Goal: Complete application form

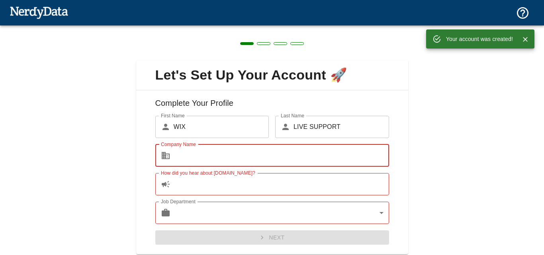
click at [321, 160] on input "Company Name" at bounding box center [282, 156] width 216 height 22
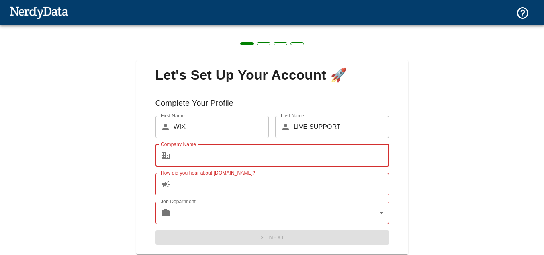
type input "[DOMAIN_NAME]"
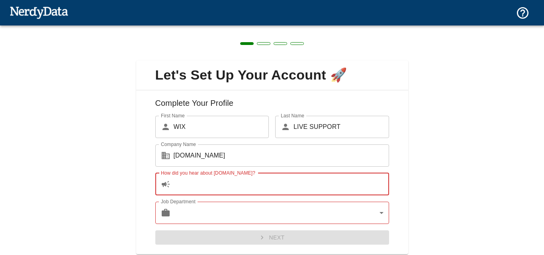
click at [243, 184] on input "How did you hear about [DOMAIN_NAME]?" at bounding box center [282, 184] width 216 height 22
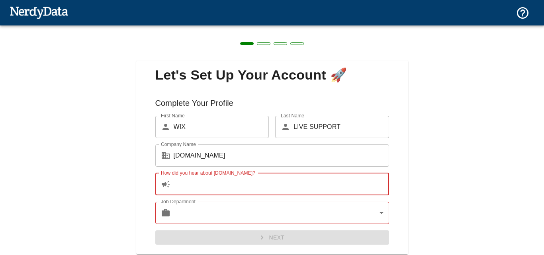
click at [243, 184] on input "How did you hear about [DOMAIN_NAME]?" at bounding box center [282, 184] width 216 height 22
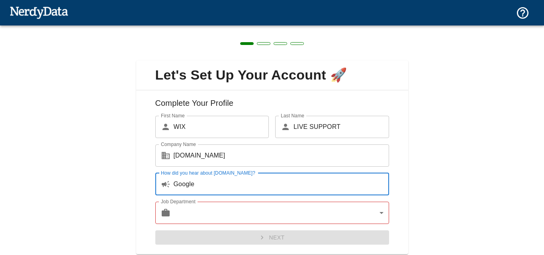
type input "Google"
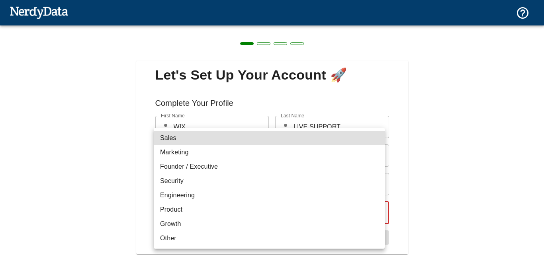
click at [218, 28] on body "Technologies Domains Pricing Products Create a Report Create a list of websites…" at bounding box center [272, 14] width 544 height 28
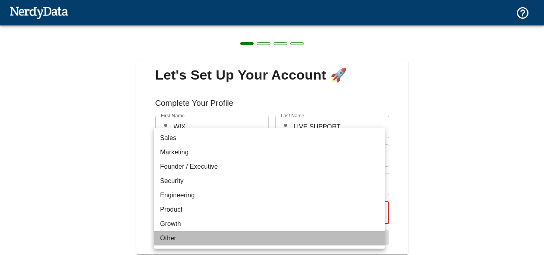
click at [193, 241] on li "Other" at bounding box center [269, 238] width 231 height 14
type input "other"
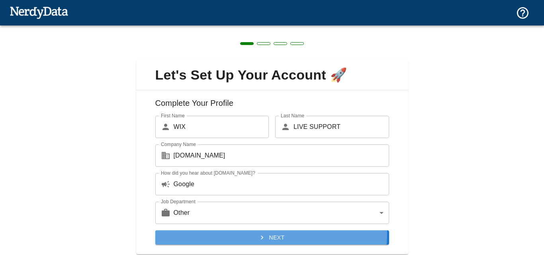
click at [211, 233] on button "Next" at bounding box center [272, 238] width 234 height 15
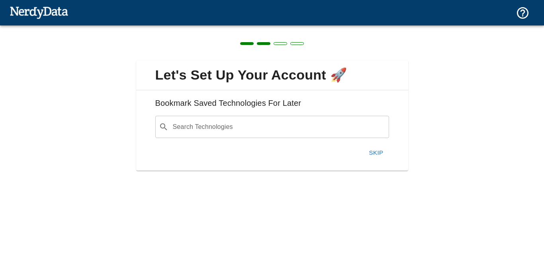
click at [230, 127] on input "Search Technologies" at bounding box center [279, 127] width 214 height 15
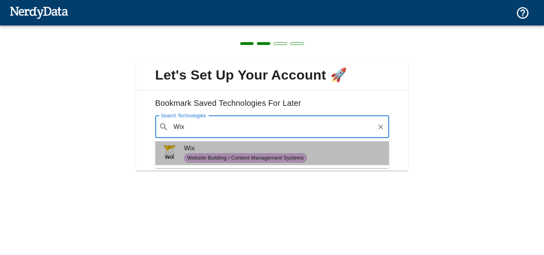
click at [203, 146] on span "Wix" at bounding box center [283, 149] width 199 height 10
type input "Wix"
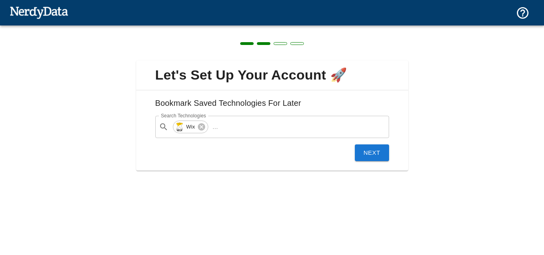
click at [378, 157] on button "Next" at bounding box center [372, 153] width 34 height 17
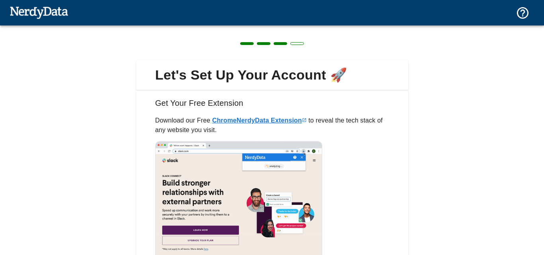
click at [287, 119] on link "Chrome NerdyData Extension" at bounding box center [259, 120] width 94 height 7
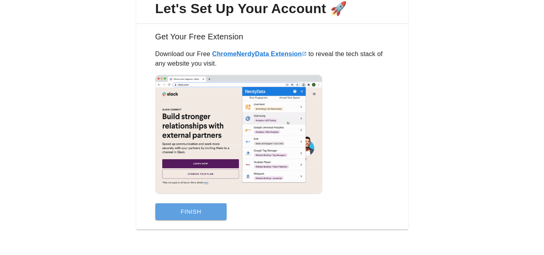
click at [207, 214] on button "Finish" at bounding box center [191, 212] width 72 height 17
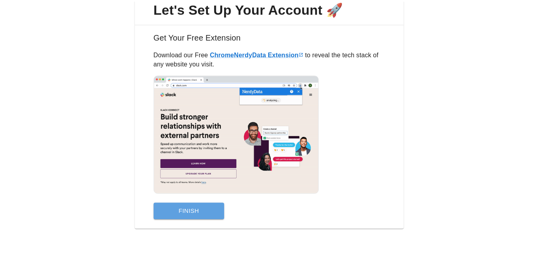
scroll to position [0, 0]
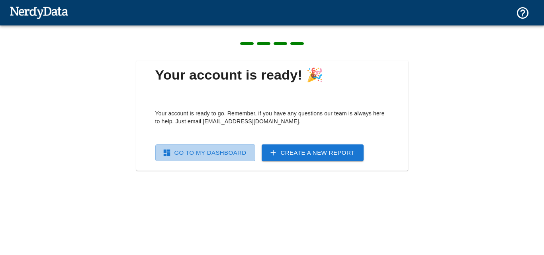
click at [185, 146] on link "Go To My Dashboard" at bounding box center [205, 153] width 100 height 17
